Goal: Transaction & Acquisition: Download file/media

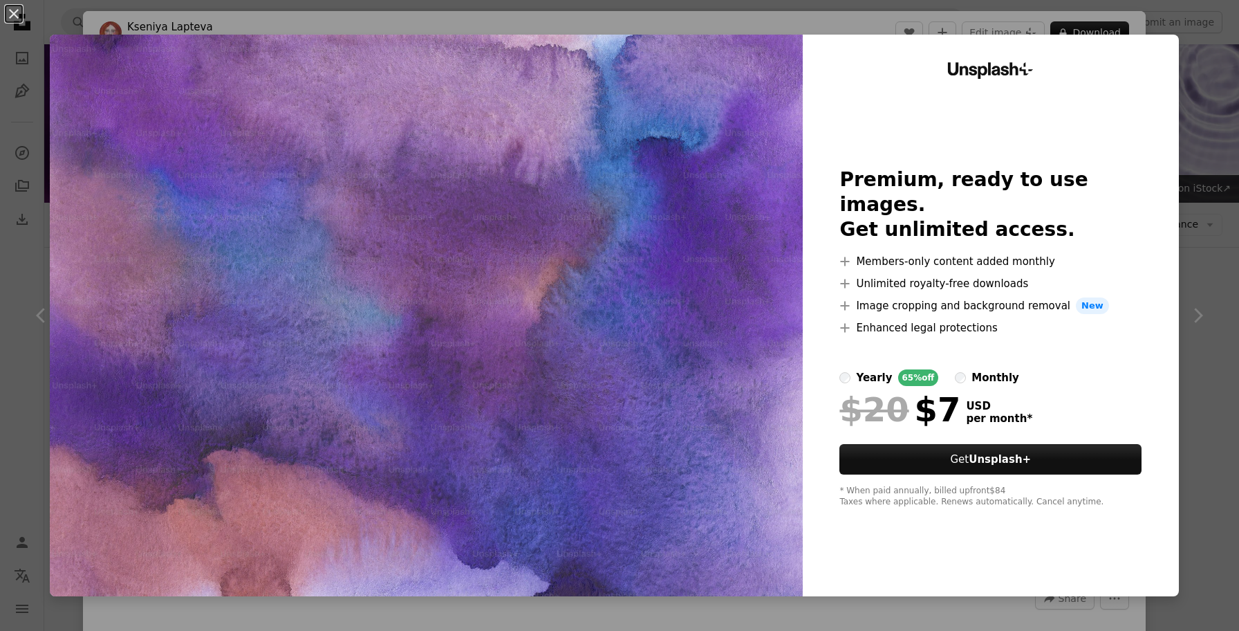
scroll to position [1977, 0]
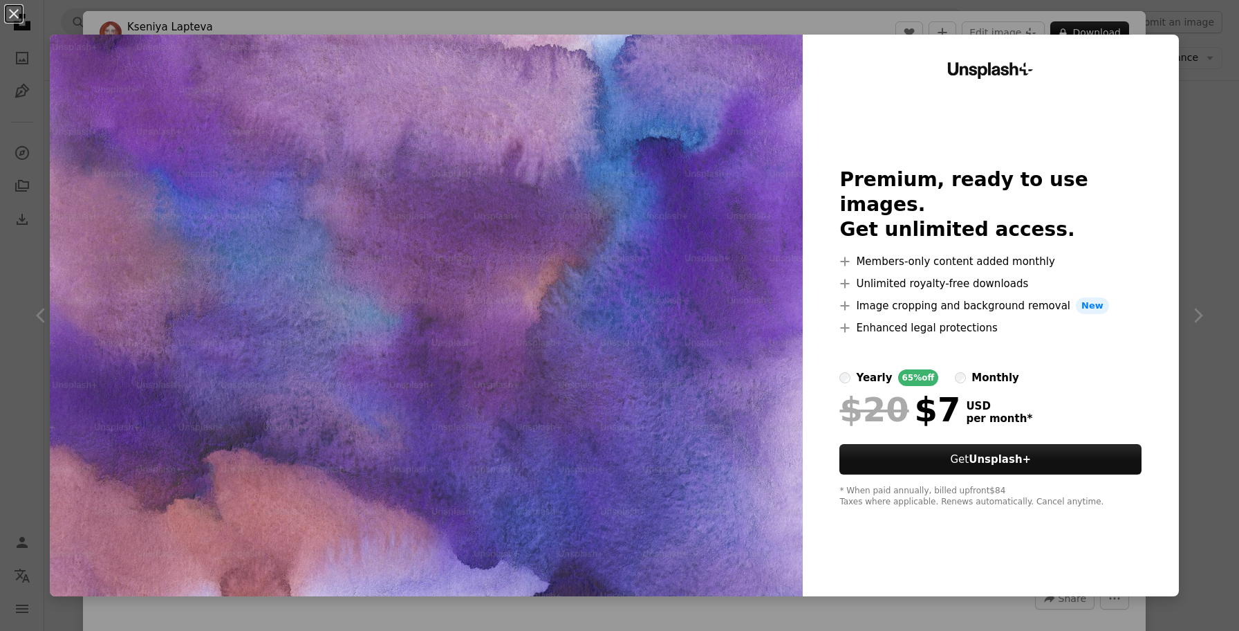
click at [1216, 356] on div "An X shape Unsplash+ Premium, ready to use images. Get unlimited access. A plus…" at bounding box center [619, 315] width 1239 height 631
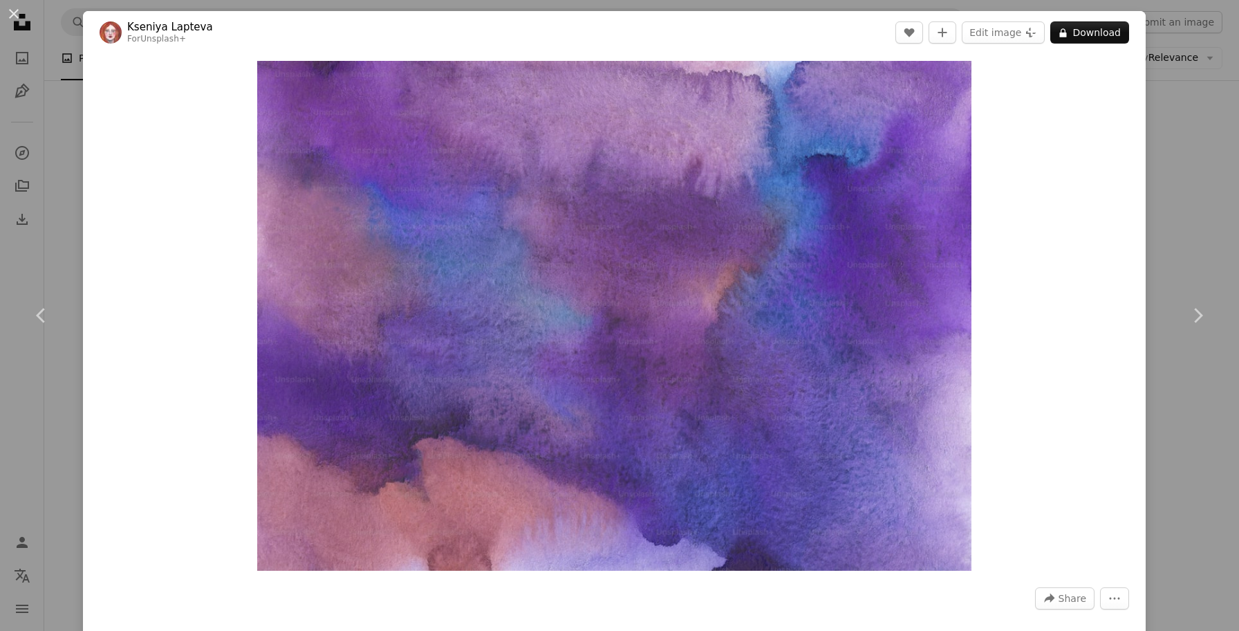
click at [1185, 425] on div "An X shape Chevron left Chevron right [PERSON_NAME] For Unsplash+ A heart A plu…" at bounding box center [619, 315] width 1239 height 631
click at [1185, 425] on div "Plus sign for Unsplash+ A heart A plus sign Flying Object For Unsplash+ A lock …" at bounding box center [641, 509] width 1195 height 4261
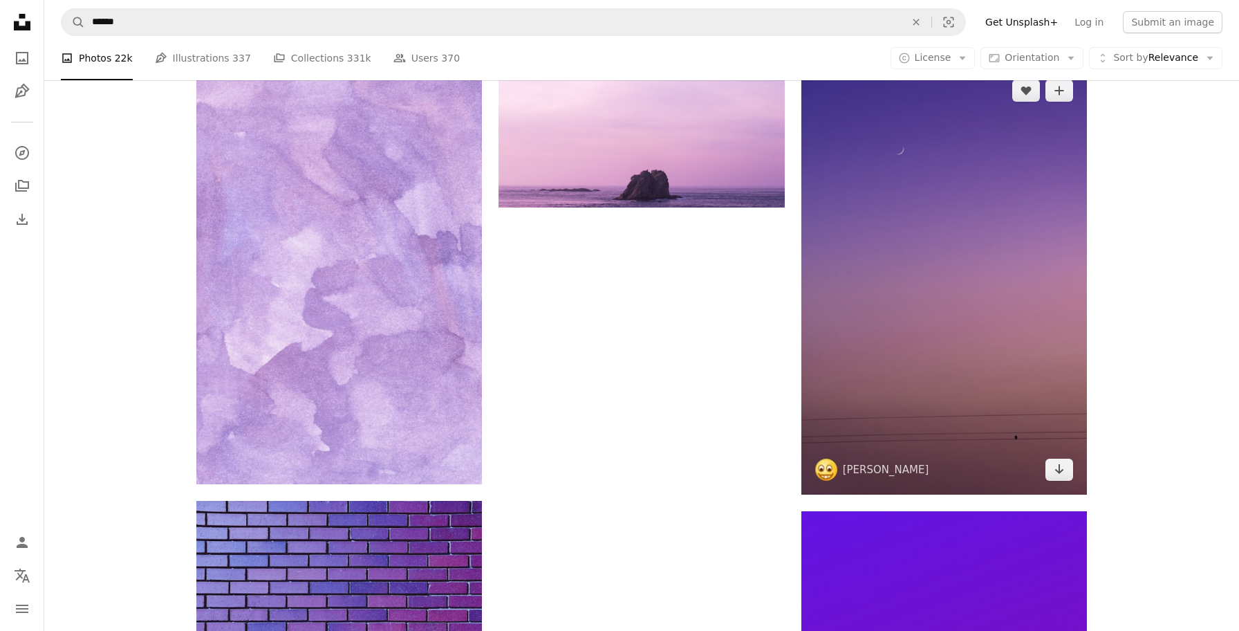
scroll to position [3933, 0]
click at [934, 266] on img at bounding box center [944, 279] width 286 height 429
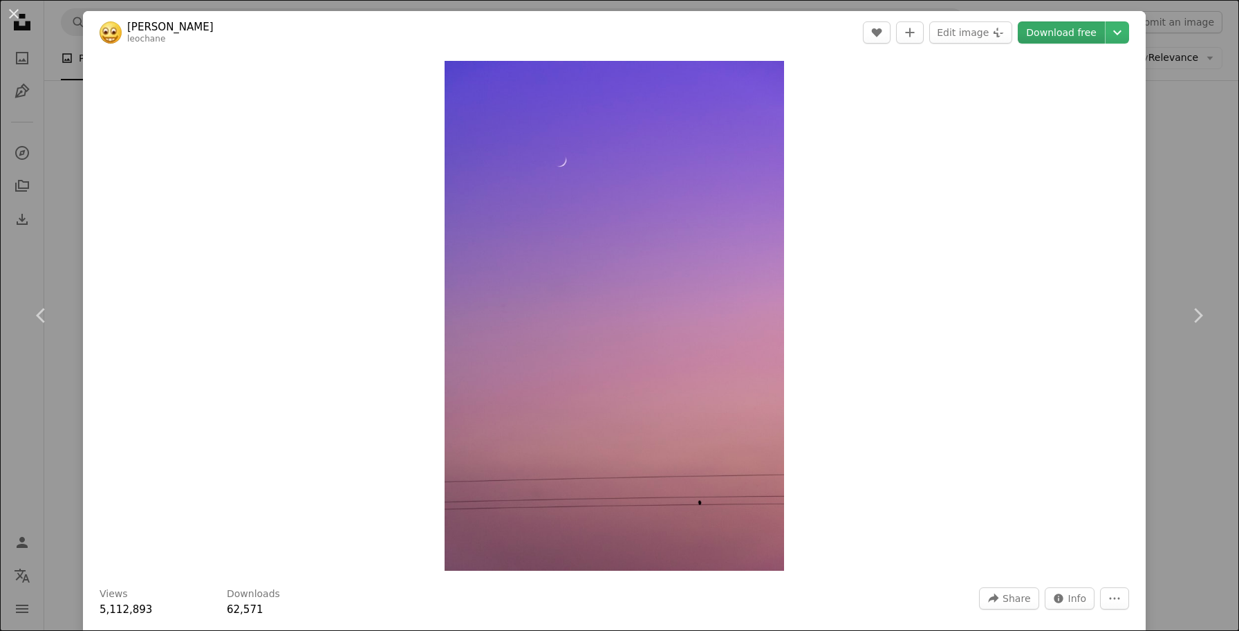
click at [1055, 37] on link "Download free" at bounding box center [1061, 32] width 87 height 22
